Goal: Task Accomplishment & Management: Use online tool/utility

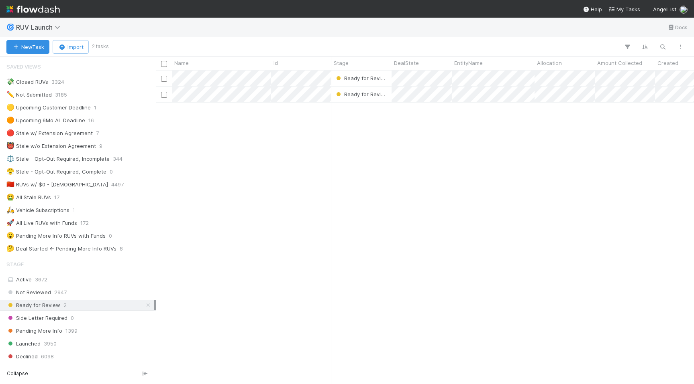
scroll to position [0, 0]
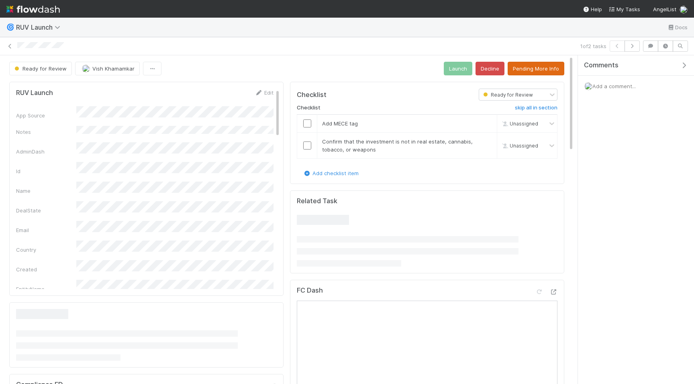
click at [552, 67] on button "Pending More Info" at bounding box center [535, 69] width 57 height 14
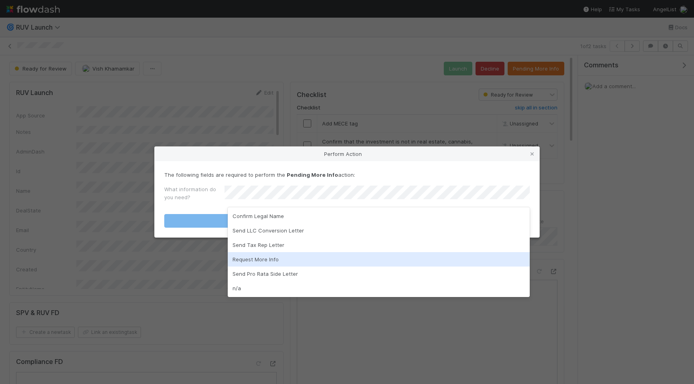
click at [287, 261] on div "Request More Info" at bounding box center [379, 259] width 302 height 14
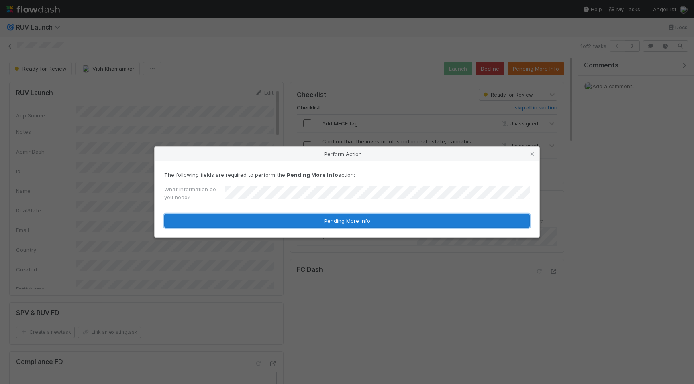
click at [298, 222] on button "Pending More Info" at bounding box center [346, 221] width 365 height 14
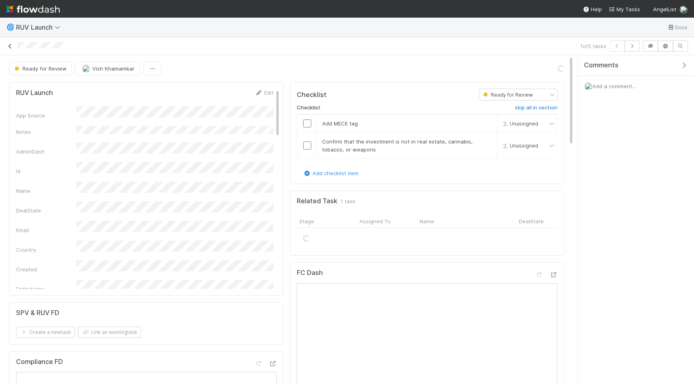
click at [10, 47] on icon at bounding box center [10, 46] width 8 height 5
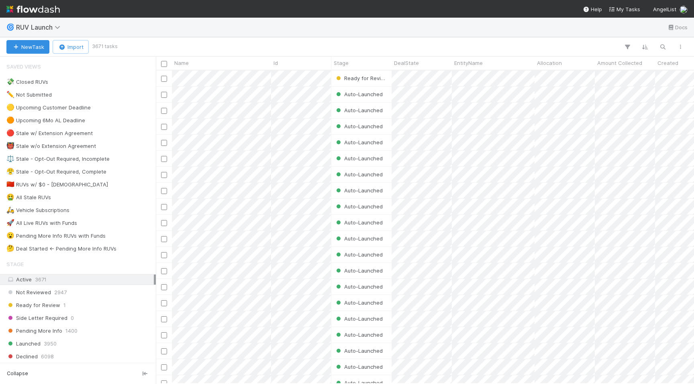
scroll to position [313, 538]
click at [111, 308] on div "Ready for Review 1" at bounding box center [79, 306] width 147 height 10
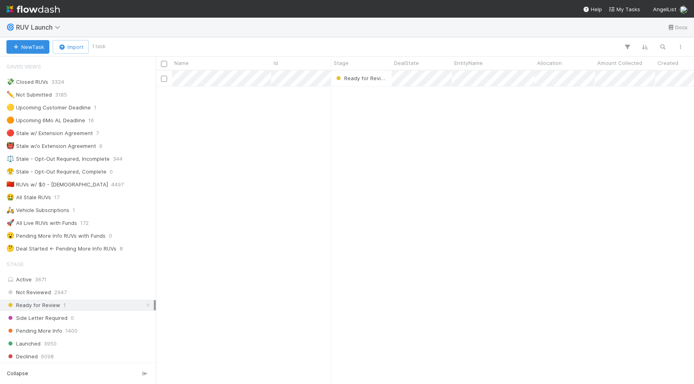
scroll to position [313, 538]
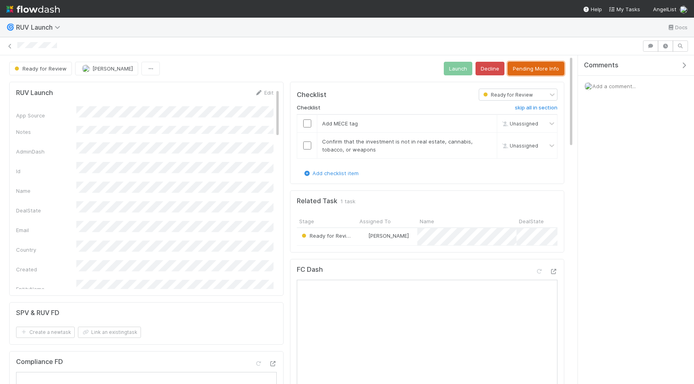
click at [525, 64] on button "Pending More Info" at bounding box center [535, 69] width 57 height 14
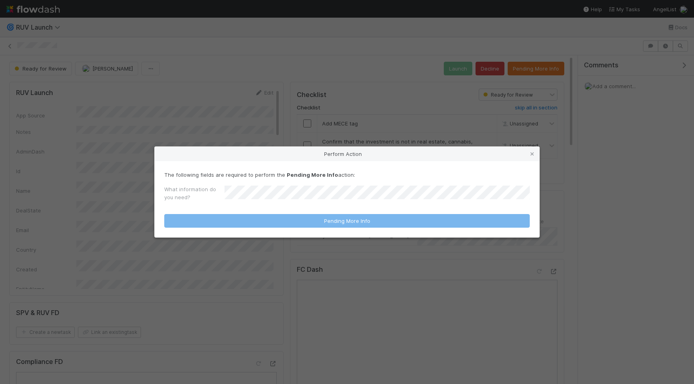
click at [312, 185] on div "The following fields are required to perform the Pending More Info action: What…" at bounding box center [346, 188] width 365 height 34
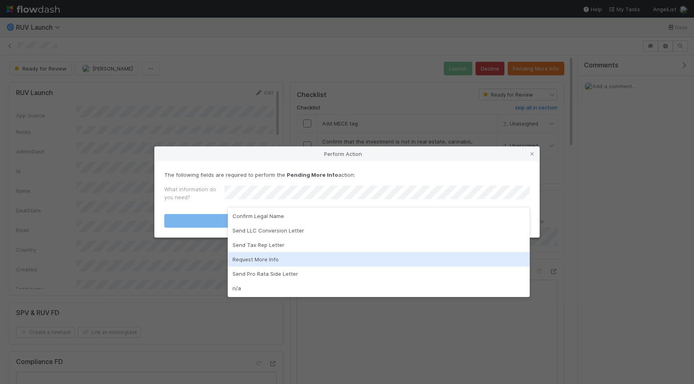
click at [298, 264] on div "Request More Info" at bounding box center [379, 259] width 302 height 14
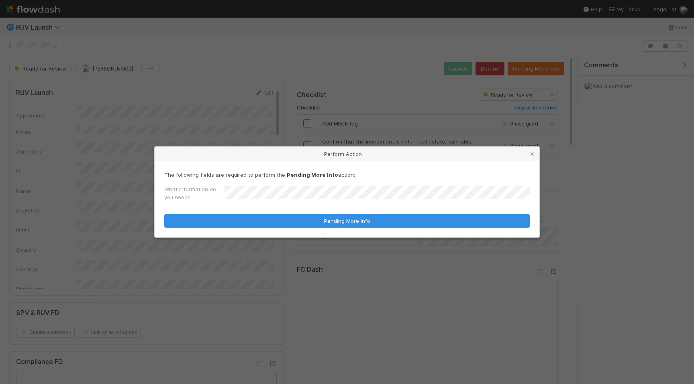
click at [245, 127] on div "Perform Action The following fields are required to perform the Pending More In…" at bounding box center [347, 192] width 694 height 384
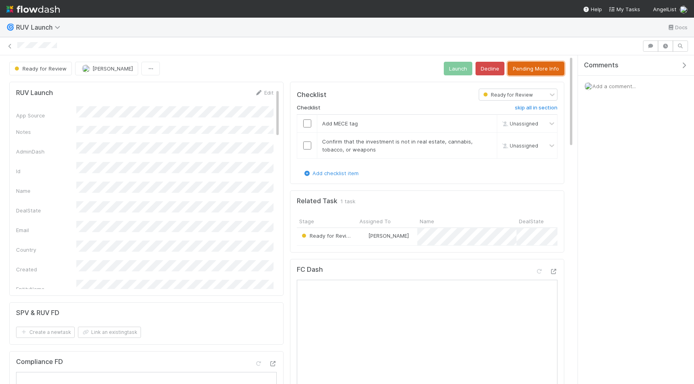
click at [528, 72] on button "Pending More Info" at bounding box center [535, 69] width 57 height 14
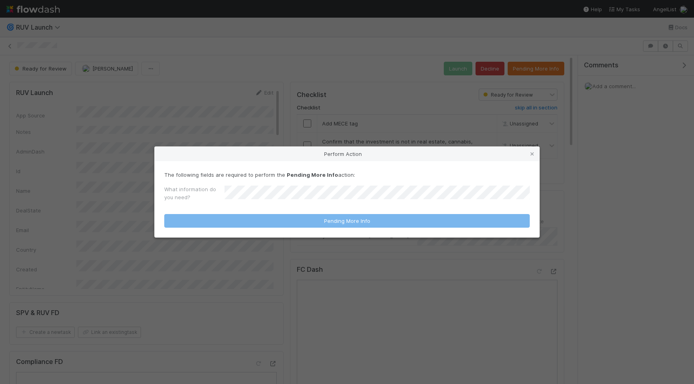
click at [165, 32] on div "Perform Action The following fields are required to perform the Pending More In…" at bounding box center [347, 192] width 694 height 384
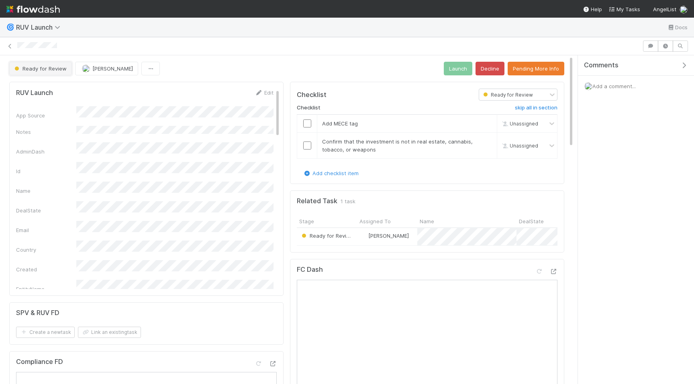
click at [58, 62] on button "Ready for Review" at bounding box center [40, 69] width 63 height 14
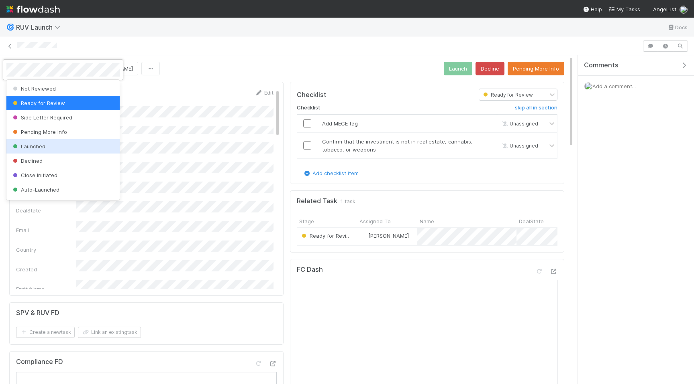
click at [77, 132] on div "Pending More Info" at bounding box center [62, 132] width 113 height 14
